Goal: Book appointment/travel/reservation

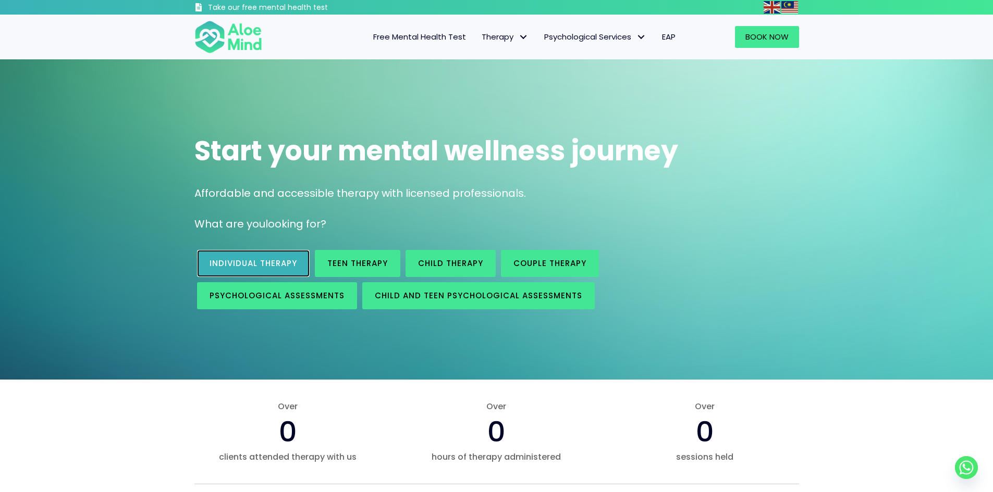
click at [251, 267] on span "Individual therapy" at bounding box center [253, 263] width 88 height 11
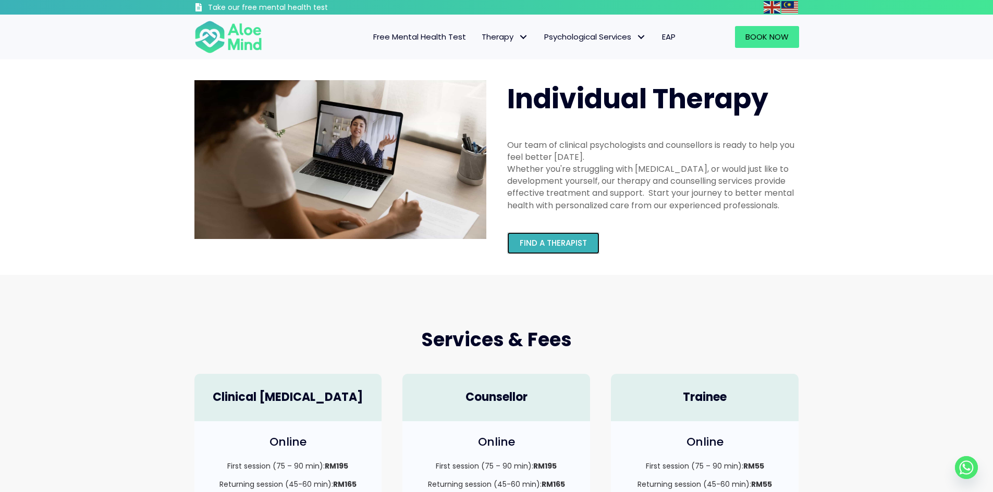
click at [515, 234] on link "Find a therapist" at bounding box center [553, 243] width 92 height 22
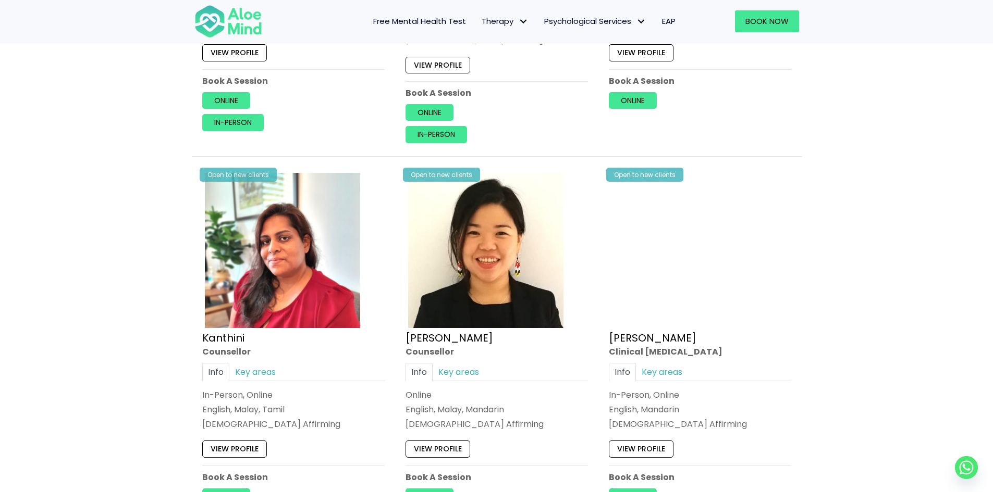
scroll to position [1615, 0]
